Goal: Transaction & Acquisition: Obtain resource

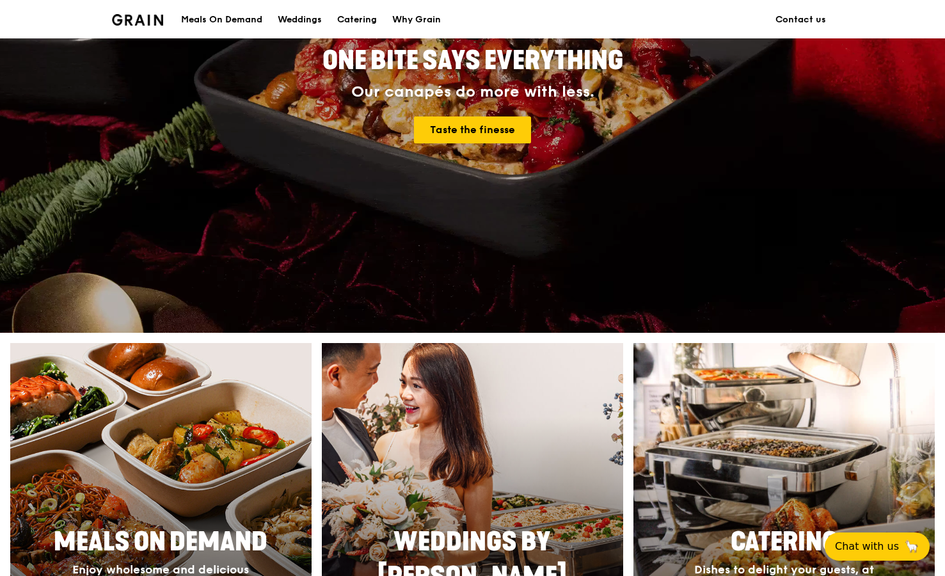
scroll to position [256, 0]
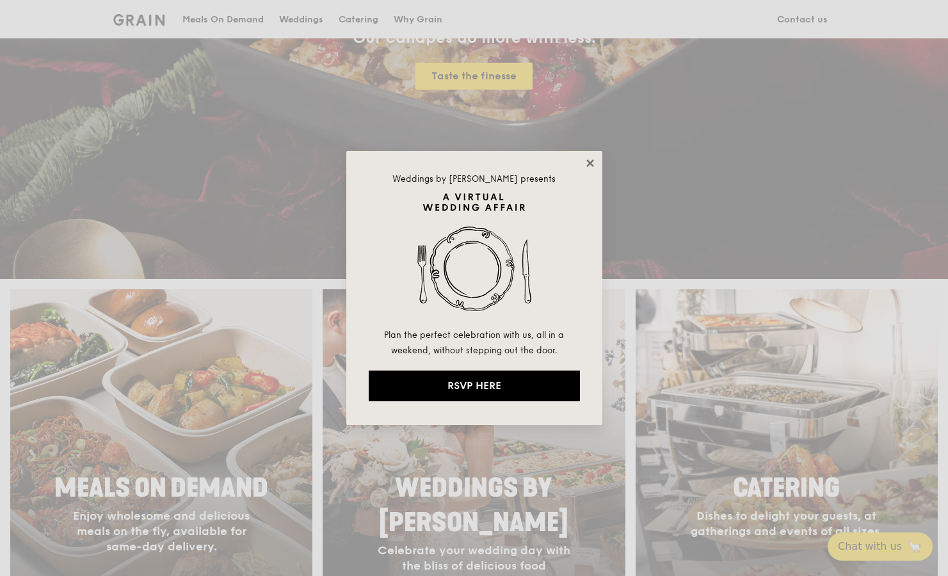
click at [591, 164] on icon at bounding box center [589, 162] width 7 height 7
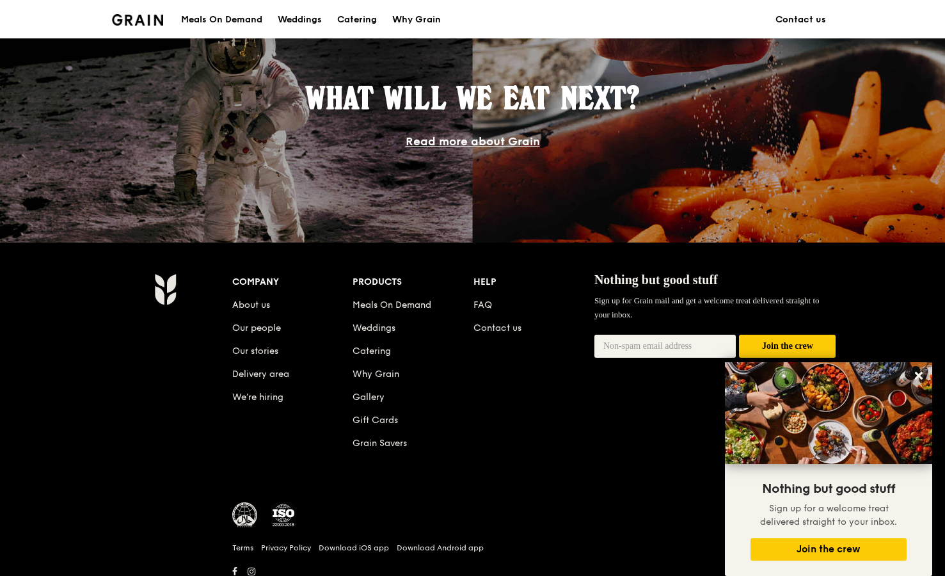
scroll to position [1190, 0]
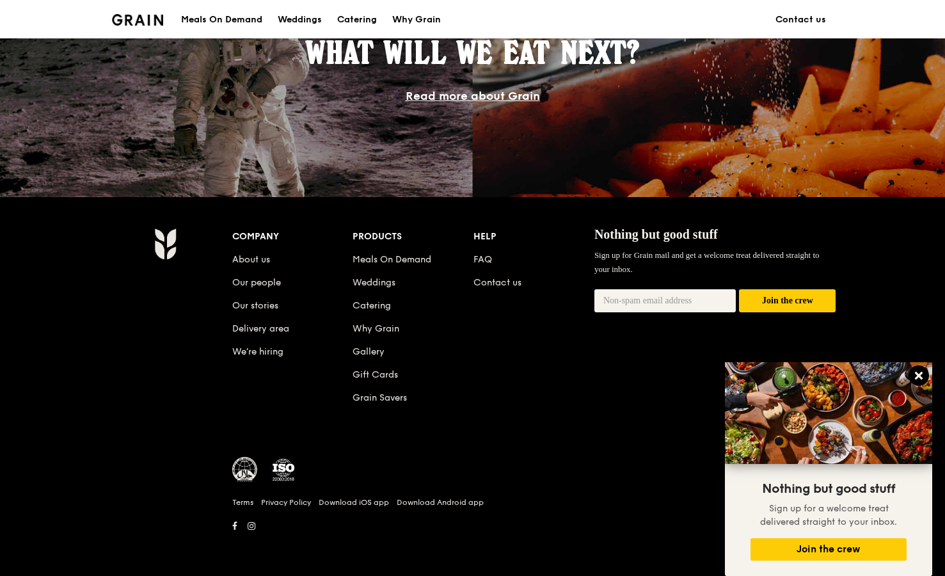
click at [914, 376] on icon at bounding box center [919, 376] width 12 height 12
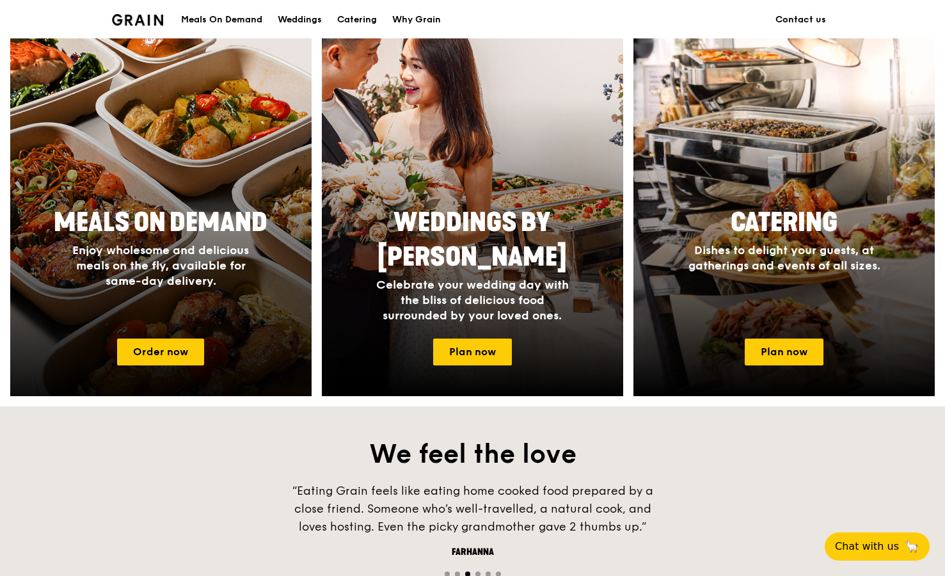
scroll to position [486, 0]
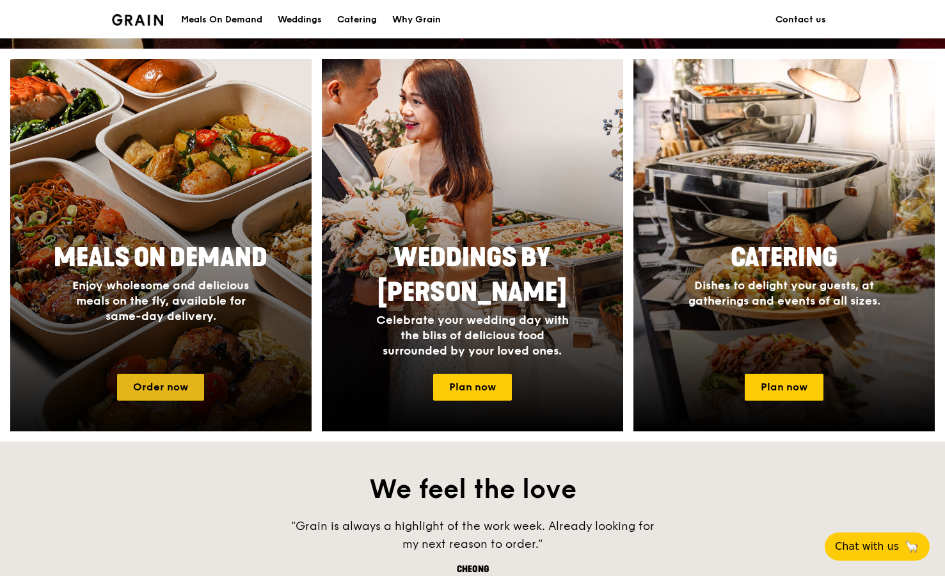
click at [175, 386] on link "Order now" at bounding box center [160, 387] width 87 height 27
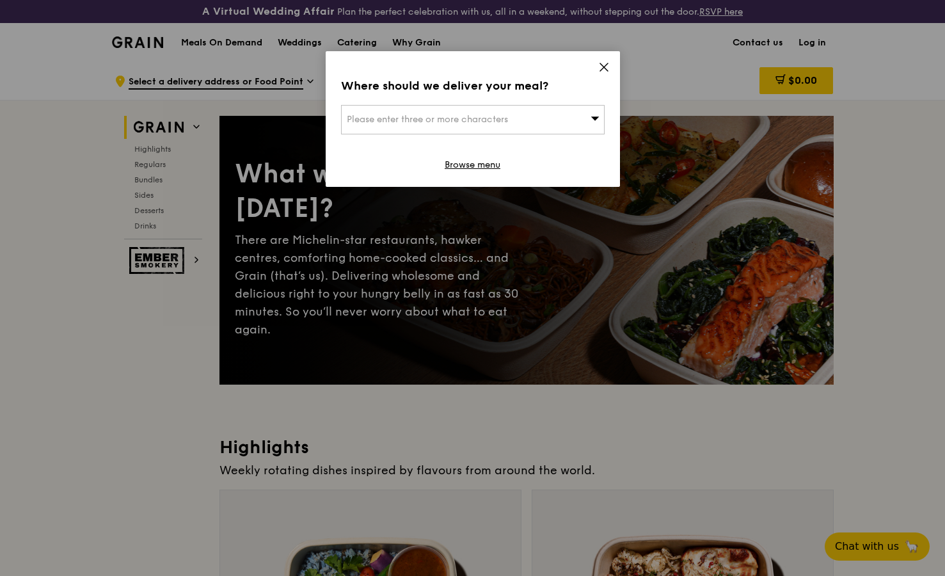
click at [601, 63] on icon at bounding box center [604, 67] width 12 height 12
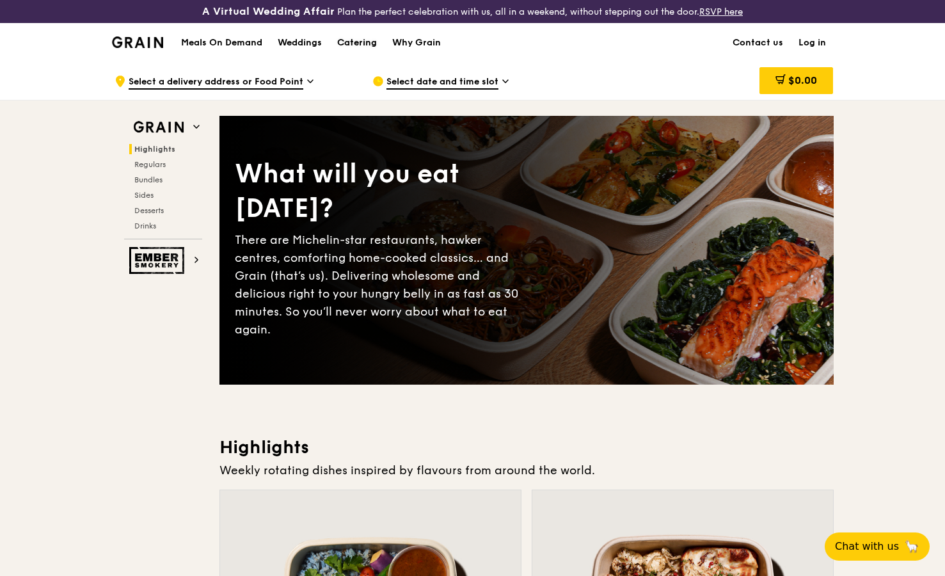
click at [350, 42] on div "Catering" at bounding box center [357, 43] width 40 height 38
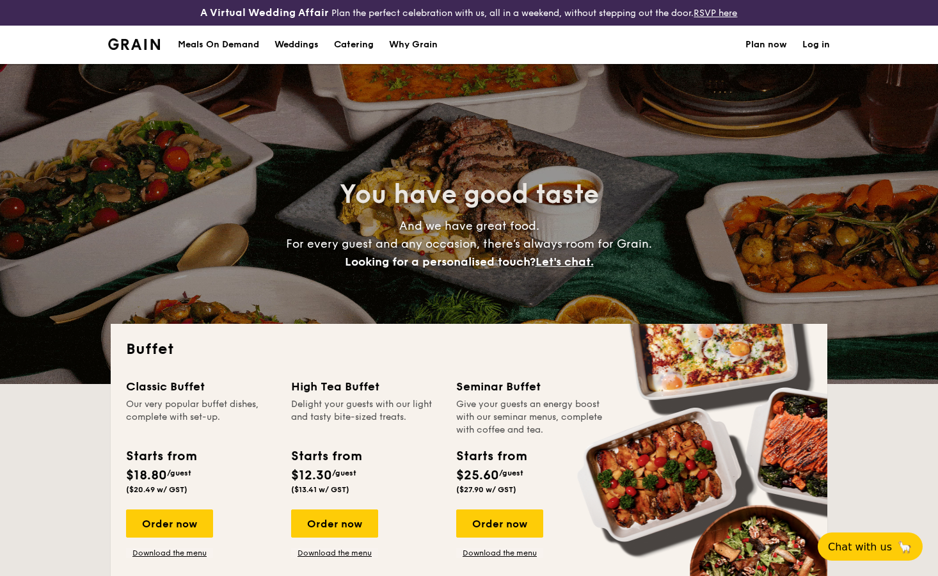
select select
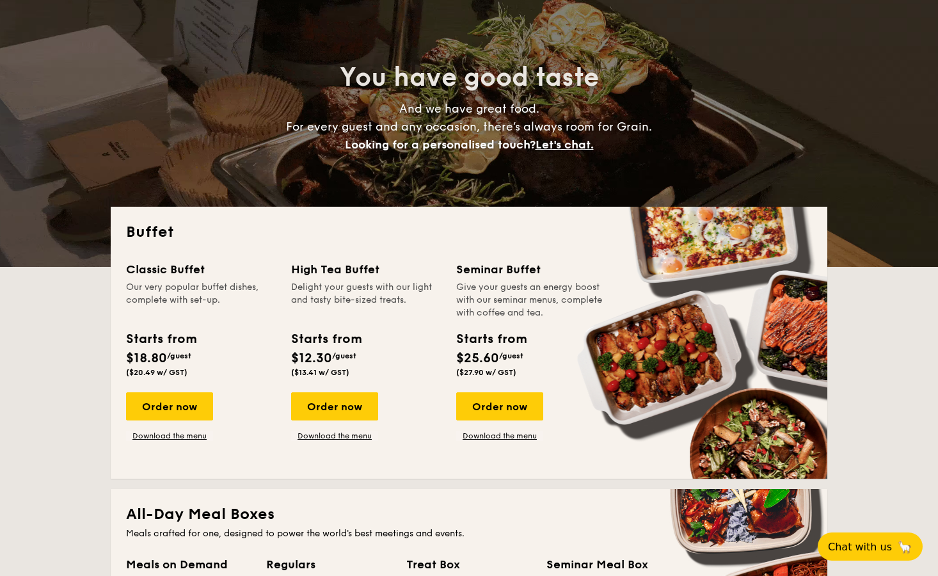
scroll to position [128, 0]
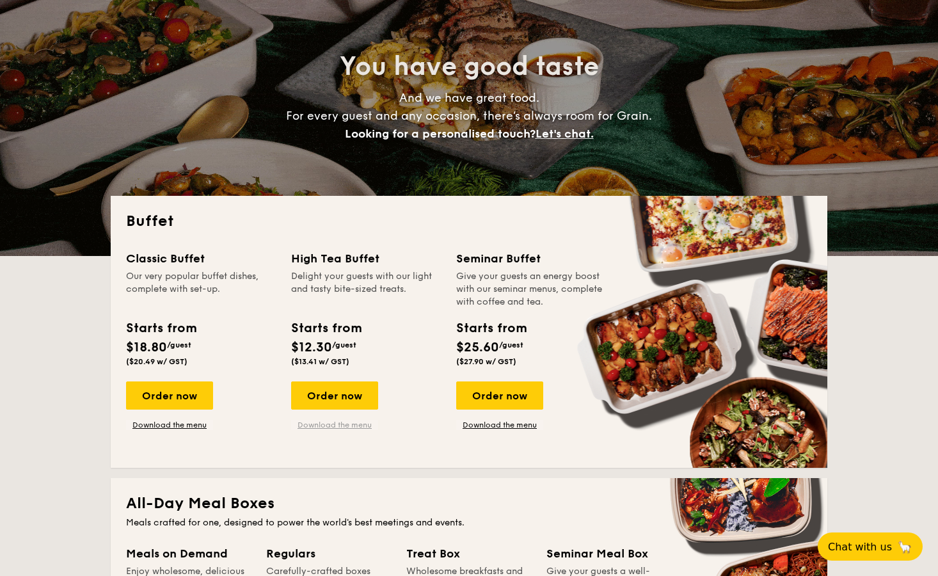
click at [338, 429] on link "Download the menu" at bounding box center [334, 425] width 87 height 10
